Goal: Information Seeking & Learning: Learn about a topic

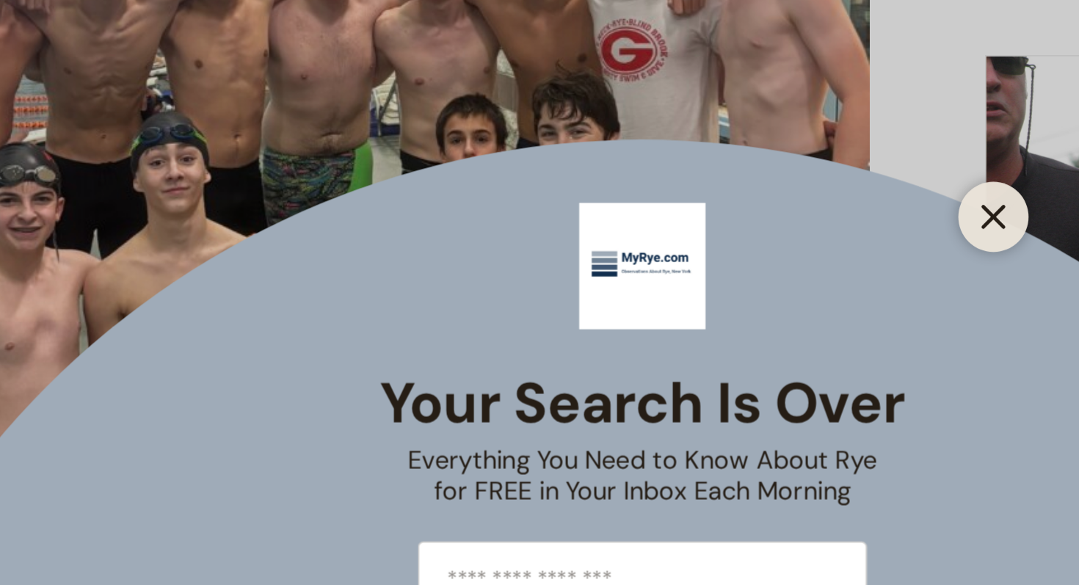
click at [725, 295] on icon "Close" at bounding box center [722, 294] width 13 height 13
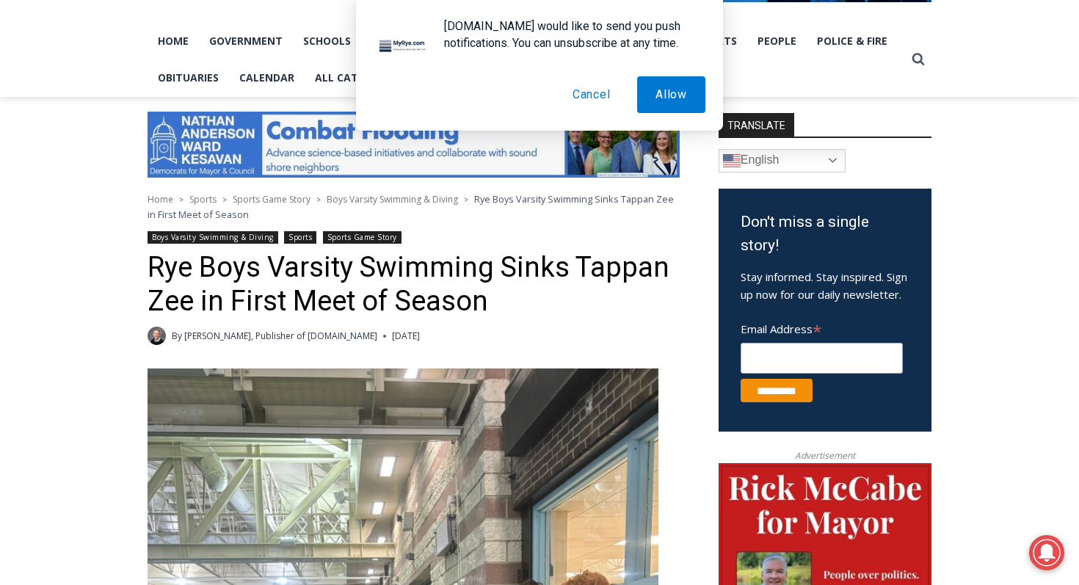
scroll to position [292, 0]
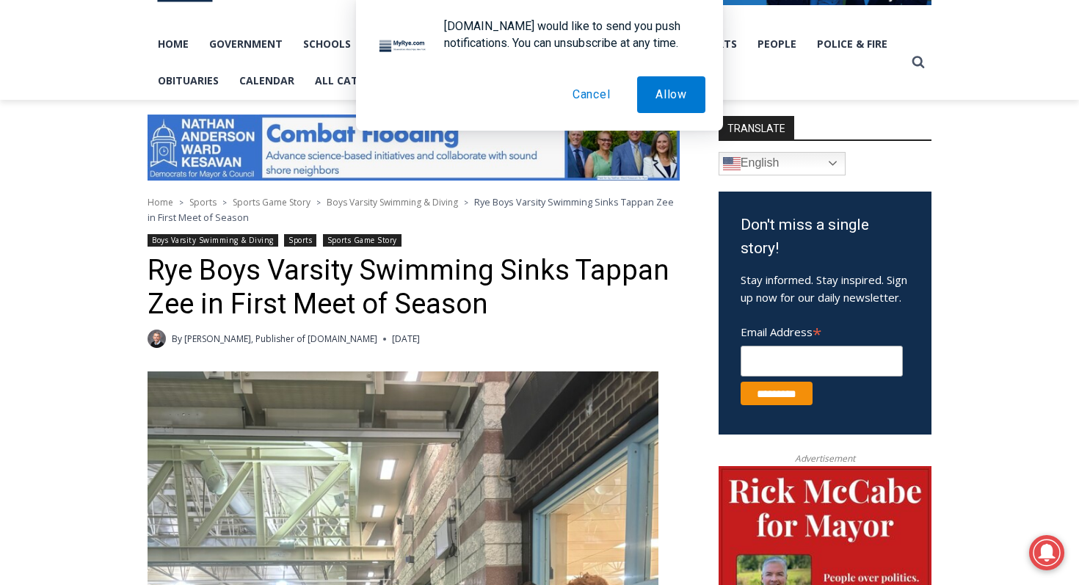
click at [593, 103] on button "Cancel" at bounding box center [591, 94] width 75 height 37
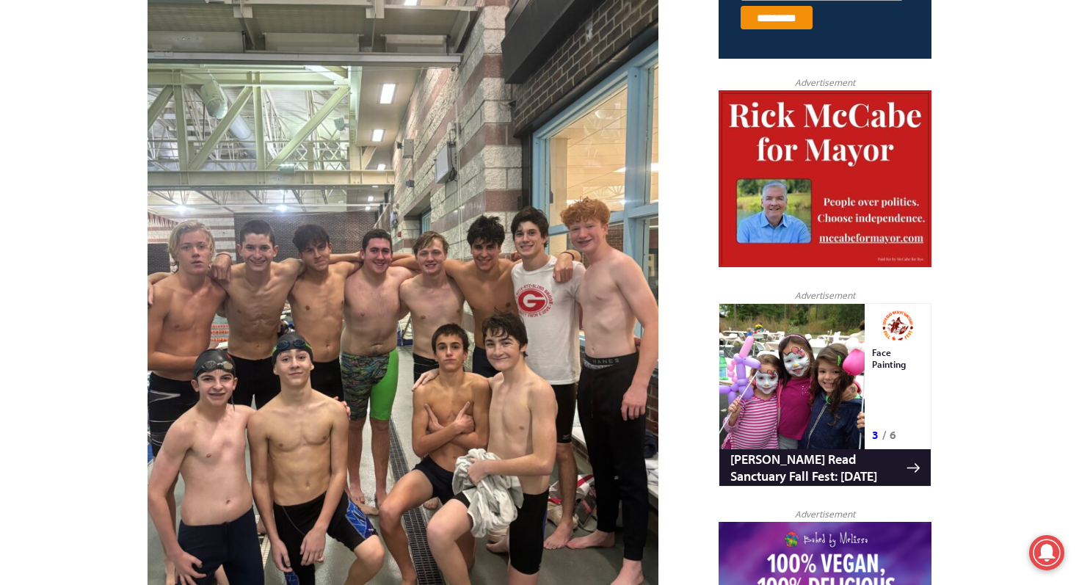
scroll to position [682, 0]
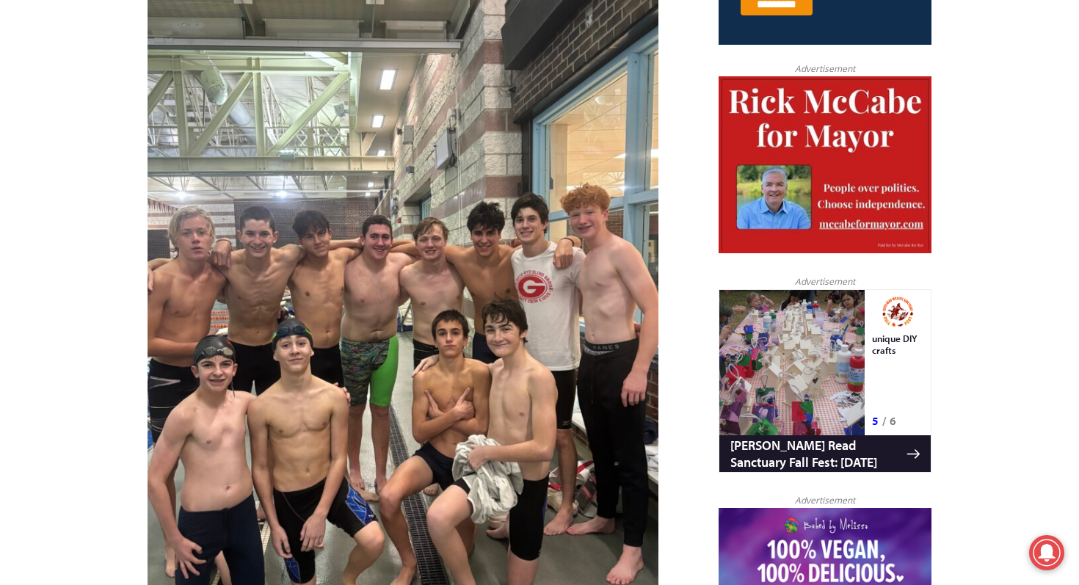
click at [421, 354] on img at bounding box center [403, 322] width 511 height 681
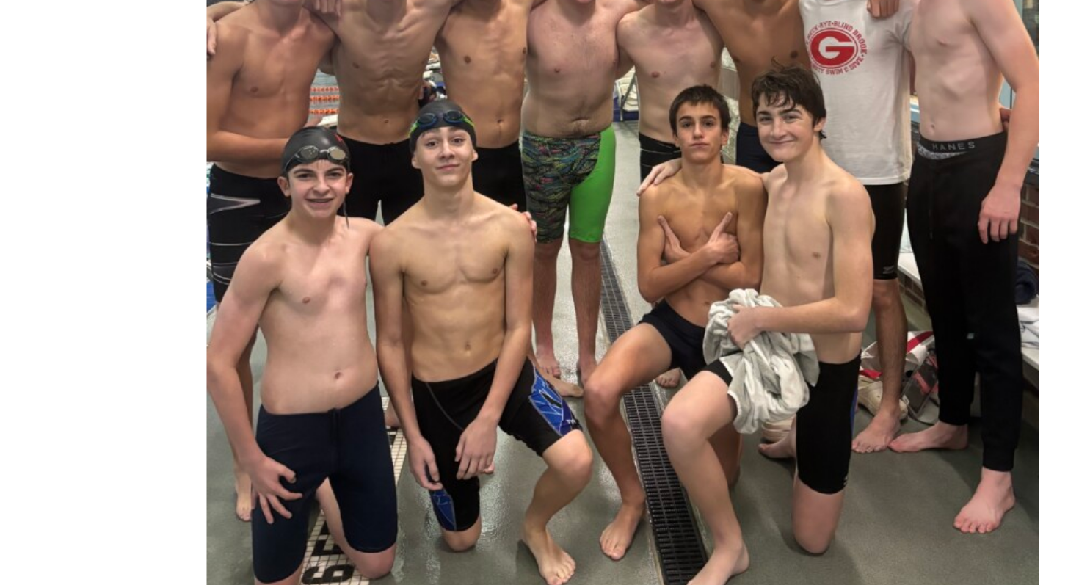
scroll to position [713, 0]
